Goal: Information Seeking & Learning: Learn about a topic

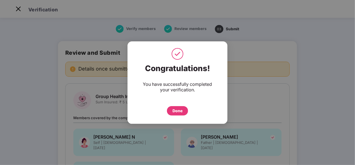
scroll to position [159, 0]
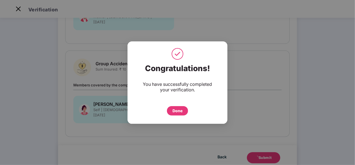
click at [188, 111] on div "Done" at bounding box center [177, 110] width 21 height 9
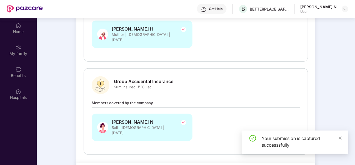
scroll to position [31, 0]
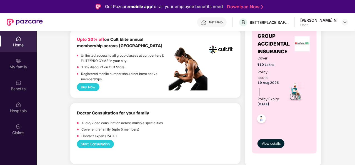
scroll to position [232, 0]
click at [327, 91] on div "Company benefits GROUP HEALTH INSURANCE Cover ₹5 Lakhs Policy issued 19 Aug 202…" at bounding box center [283, 21] width 100 height 291
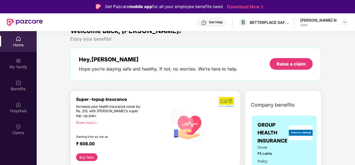
scroll to position [21, 0]
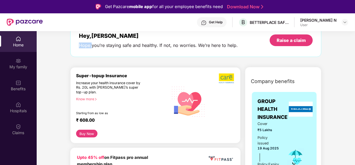
scroll to position [32, 0]
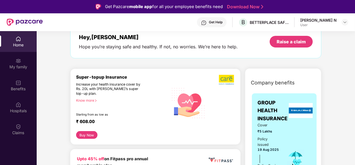
click at [88, 101] on div "Know more" at bounding box center [120, 100] width 89 height 4
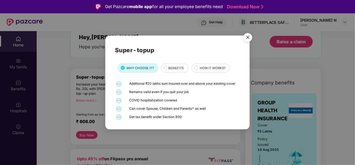
click at [50, 95] on div "Super-topup WHY CHOOSE IT? BENEFITS HOW IT WORKS? 01 Additional ₹20 lakhs sum i…" at bounding box center [177, 82] width 355 height 165
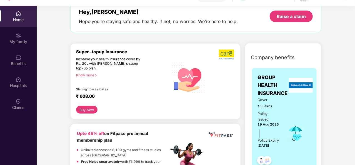
scroll to position [31, 0]
